Goal: Information Seeking & Learning: Learn about a topic

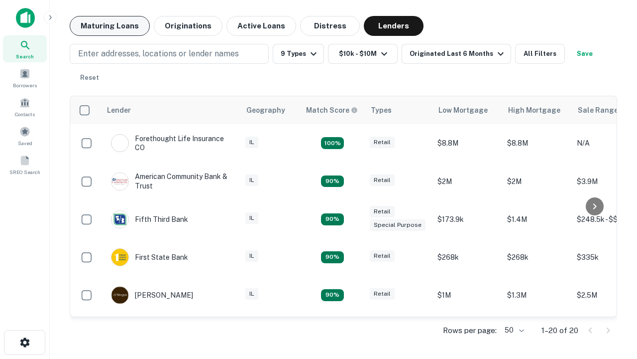
click at [110, 26] on button "Maturing Loans" at bounding box center [110, 26] width 80 height 20
